Goal: Transaction & Acquisition: Subscribe to service/newsletter

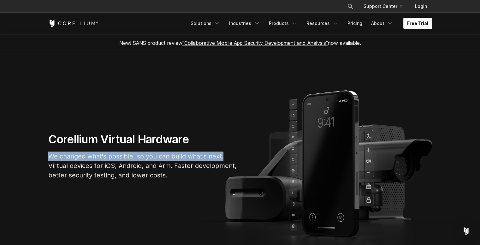
click at [364, 160] on div "Corellium Virtual Hardware We changed what's possible, so you can build what's …" at bounding box center [240, 158] width 397 height 53
click at [337, 159] on div "Corellium Virtual Hardware We changed what's possible, so you can build what's …" at bounding box center [240, 158] width 397 height 53
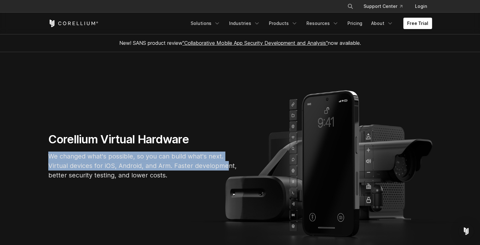
drag, startPoint x: 224, startPoint y: 128, endPoint x: 225, endPoint y: 169, distance: 41.1
click at [225, 169] on section "Corellium Virtual Hardware We changed what's possible, so you can build what's …" at bounding box center [240, 158] width 480 height 213
click at [225, 169] on p "We changed what's possible, so you can build what's next. Virtual devices for i…" at bounding box center [142, 166] width 189 height 28
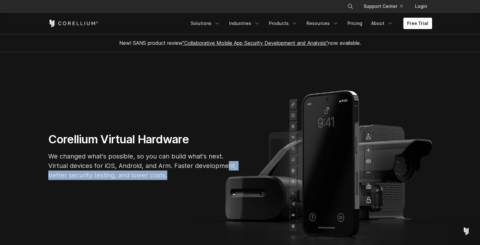
drag, startPoint x: 225, startPoint y: 169, endPoint x: 226, endPoint y: 182, distance: 13.3
click at [226, 182] on div "Corellium Virtual Hardware We changed what's possible, so you can build what's …" at bounding box center [143, 158] width 202 height 53
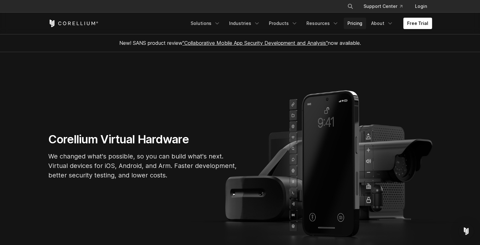
click at [355, 25] on link "Pricing" at bounding box center [355, 23] width 22 height 11
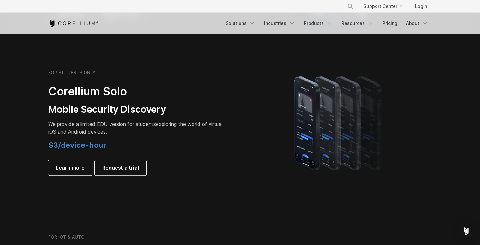
scroll to position [418, 0]
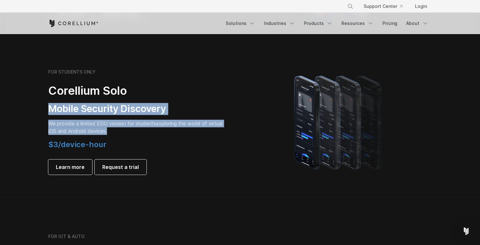
drag, startPoint x: 210, startPoint y: 93, endPoint x: 213, endPoint y: 138, distance: 45.5
click at [213, 138] on div "FOR STUDENTS ONLY Corellium Solo Mobile Security Discovery We provide a limited…" at bounding box center [136, 121] width 177 height 105
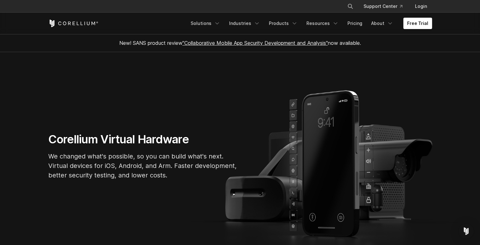
click at [424, 45] on div "New! SANS product review "Collaborative Mobile App Security Development and Ana…" at bounding box center [240, 43] width 397 height 18
click at [417, 25] on link "Free Trial" at bounding box center [418, 23] width 29 height 11
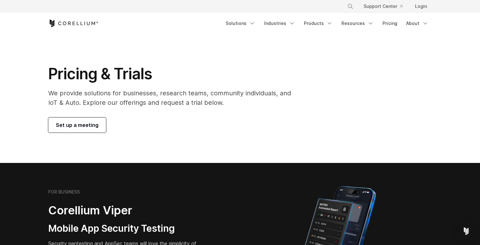
drag, startPoint x: 177, startPoint y: 55, endPoint x: 202, endPoint y: 164, distance: 112.4
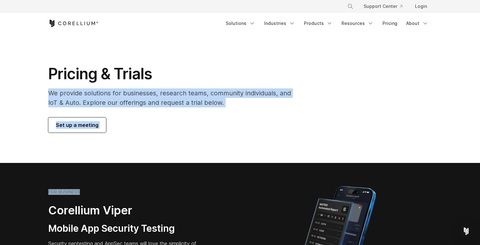
click at [202, 164] on section "FOR BUSINESS Corellium Viper Mobile App Security Testing Security pentesting an…" at bounding box center [240, 238] width 480 height 151
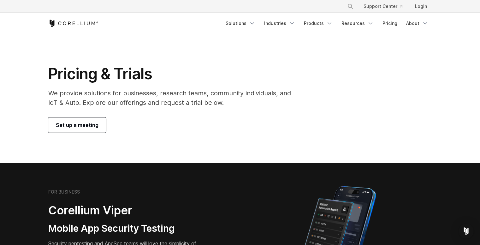
click at [202, 164] on section "FOR BUSINESS Corellium Viper Mobile App Security Testing Security pentesting an…" at bounding box center [240, 238] width 480 height 151
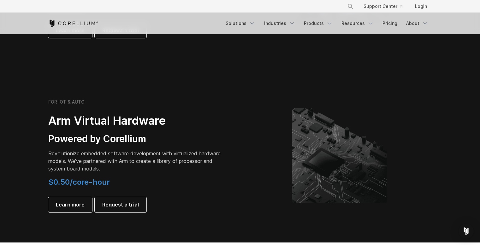
scroll to position [690, 0]
